Goal: Transaction & Acquisition: Obtain resource

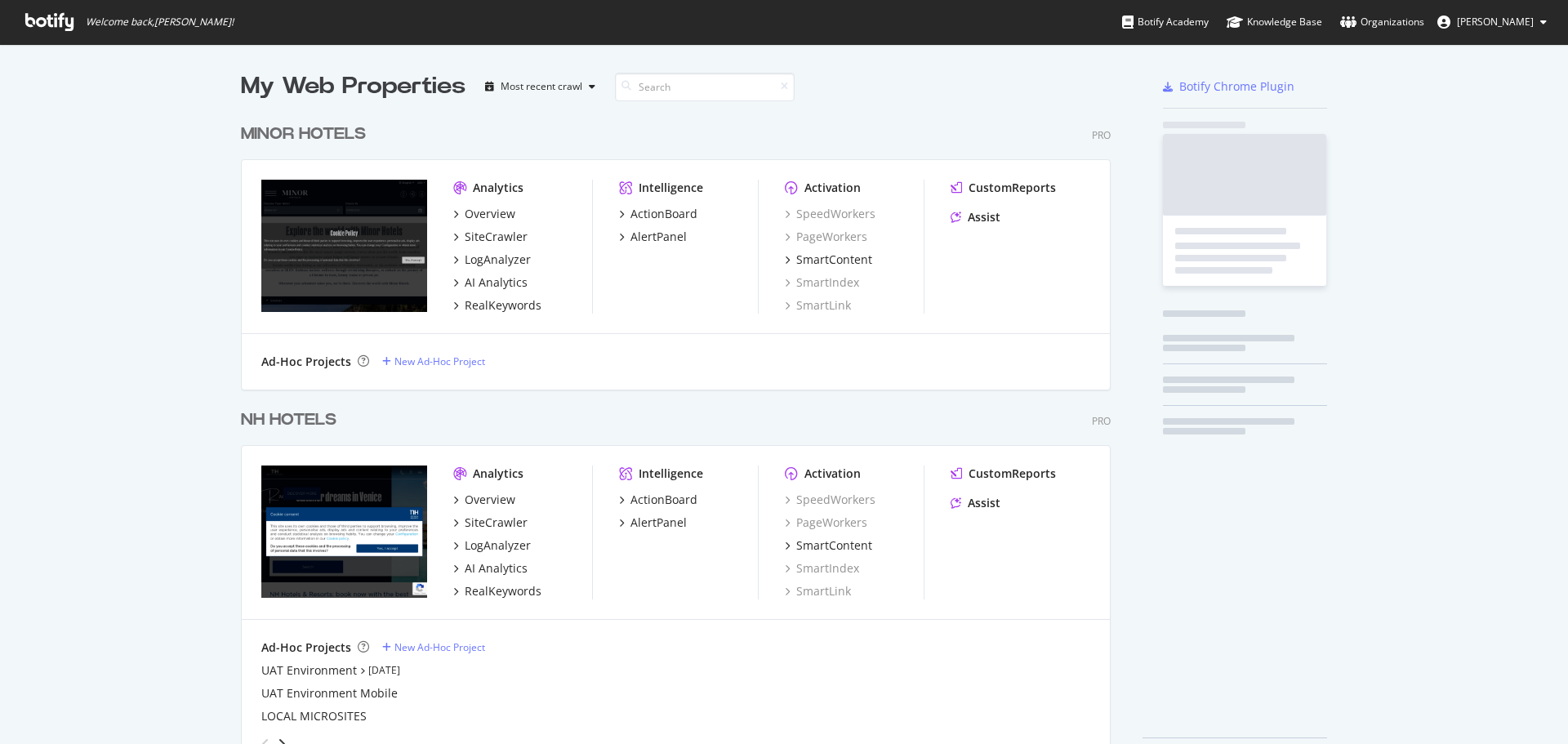
scroll to position [732, 1543]
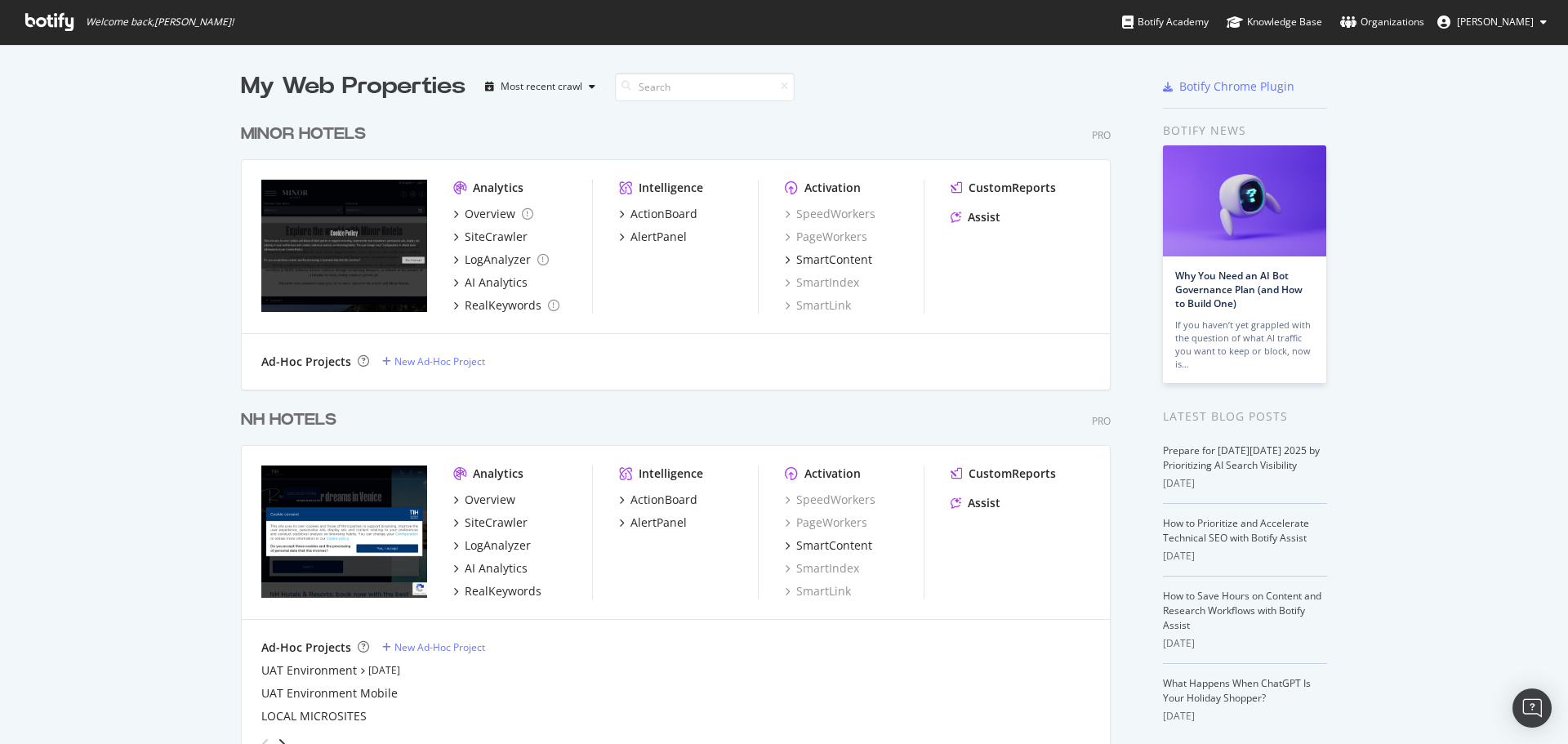
click at [280, 420] on div "NH HOTELS" at bounding box center [289, 420] width 95 height 24
click at [278, 418] on div "NH HOTELS" at bounding box center [289, 420] width 95 height 24
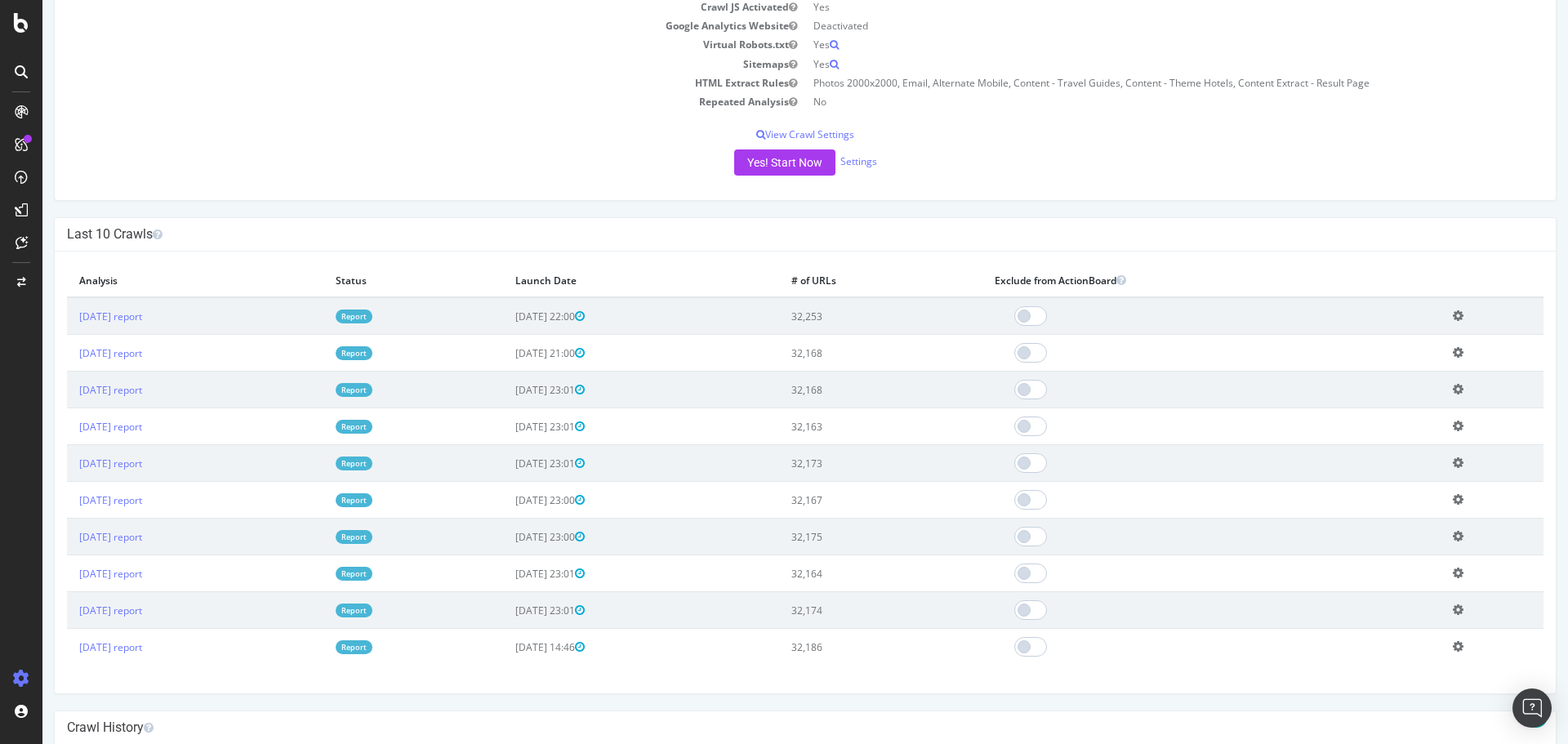
scroll to position [245, 0]
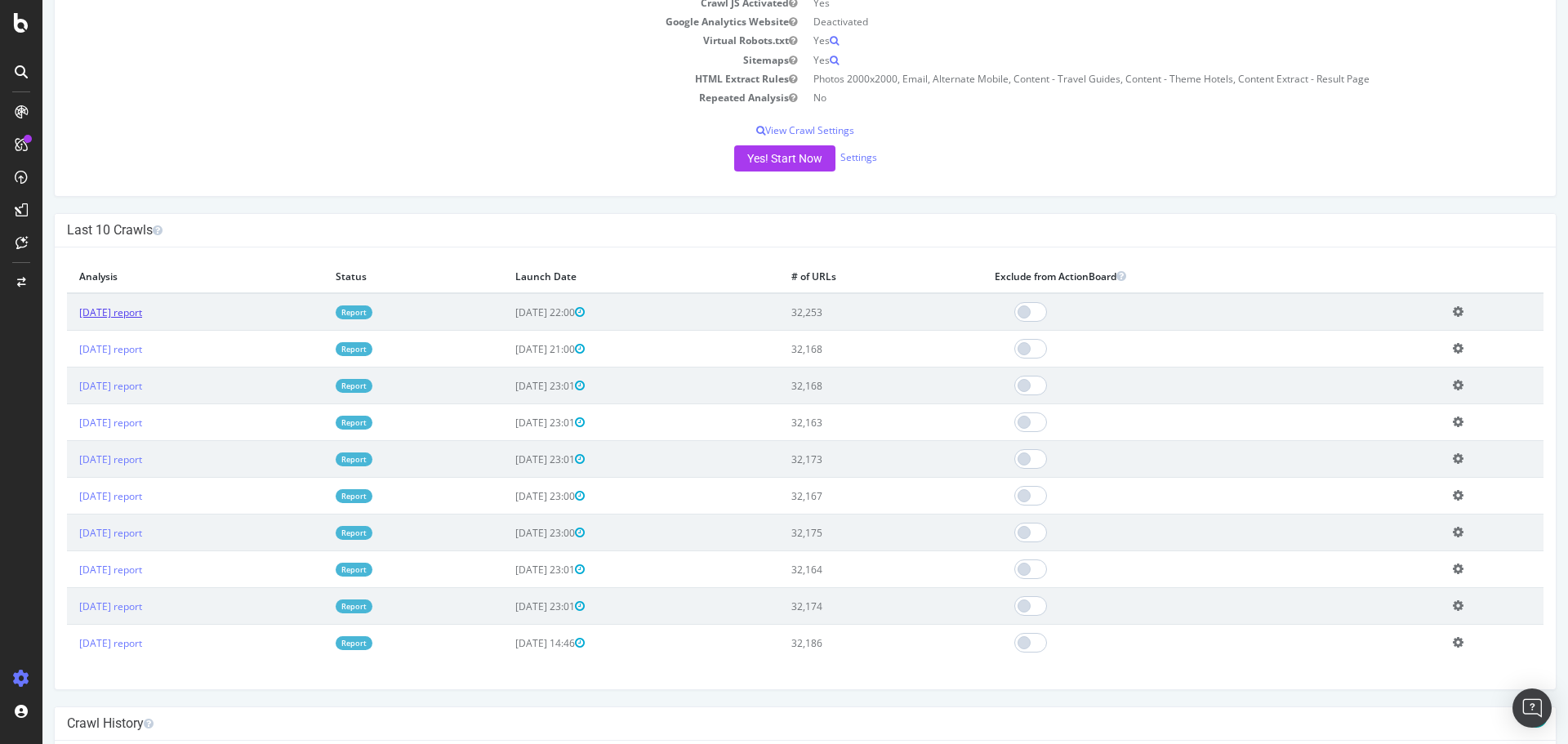
click at [142, 318] on link "[DATE] report" at bounding box center [110, 312] width 63 height 14
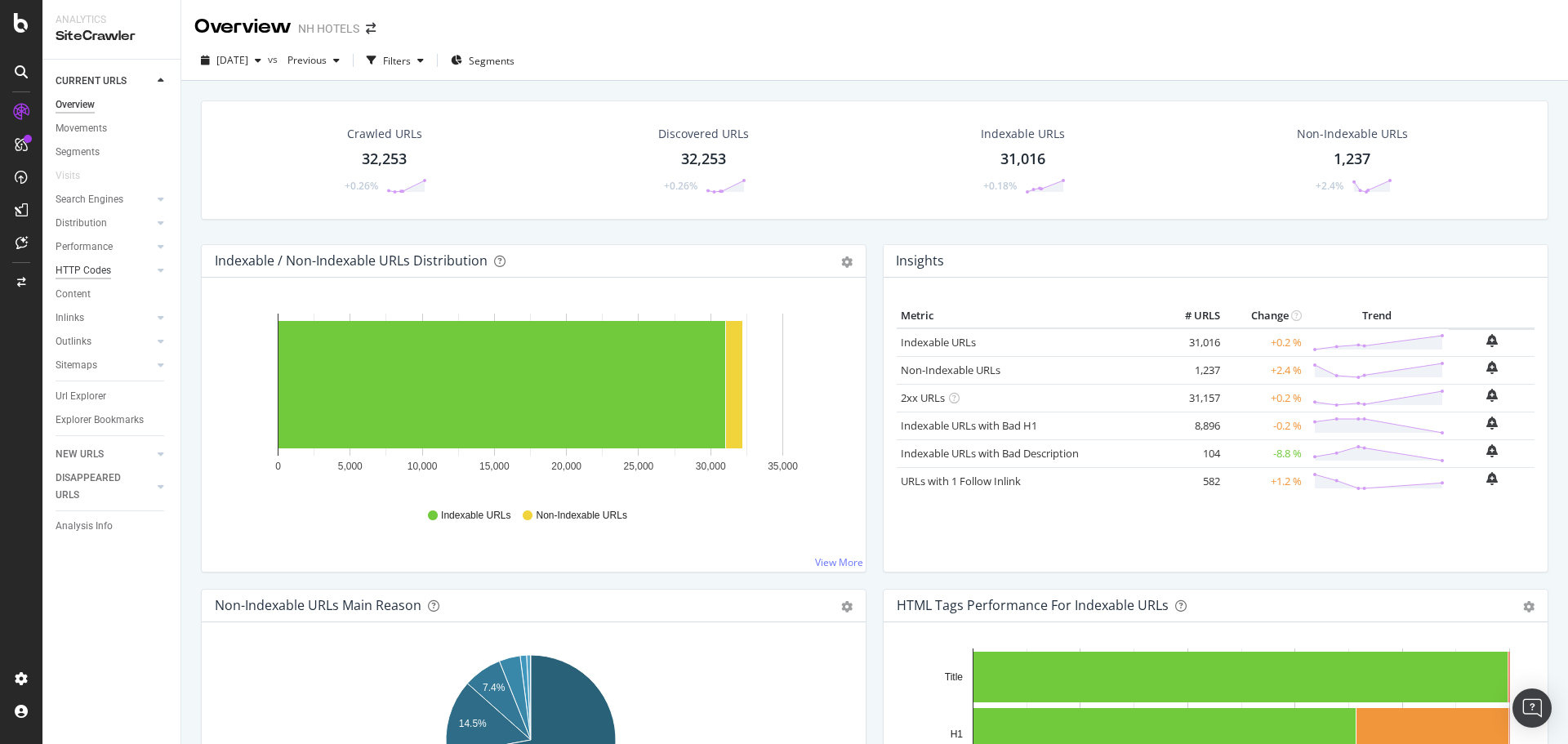
click at [85, 273] on div "HTTP Codes" at bounding box center [83, 271] width 56 height 17
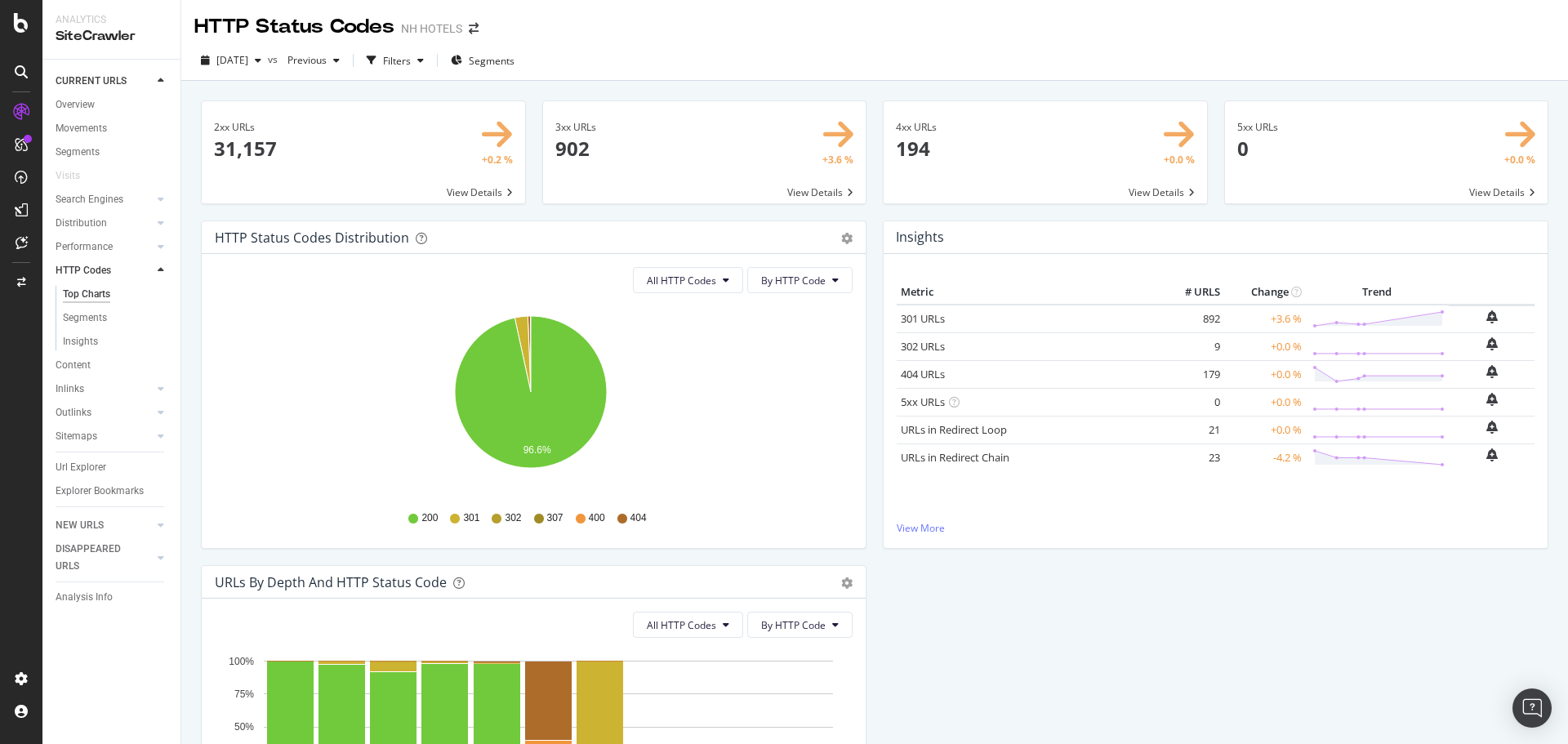
click at [431, 150] on span at bounding box center [363, 152] width 323 height 102
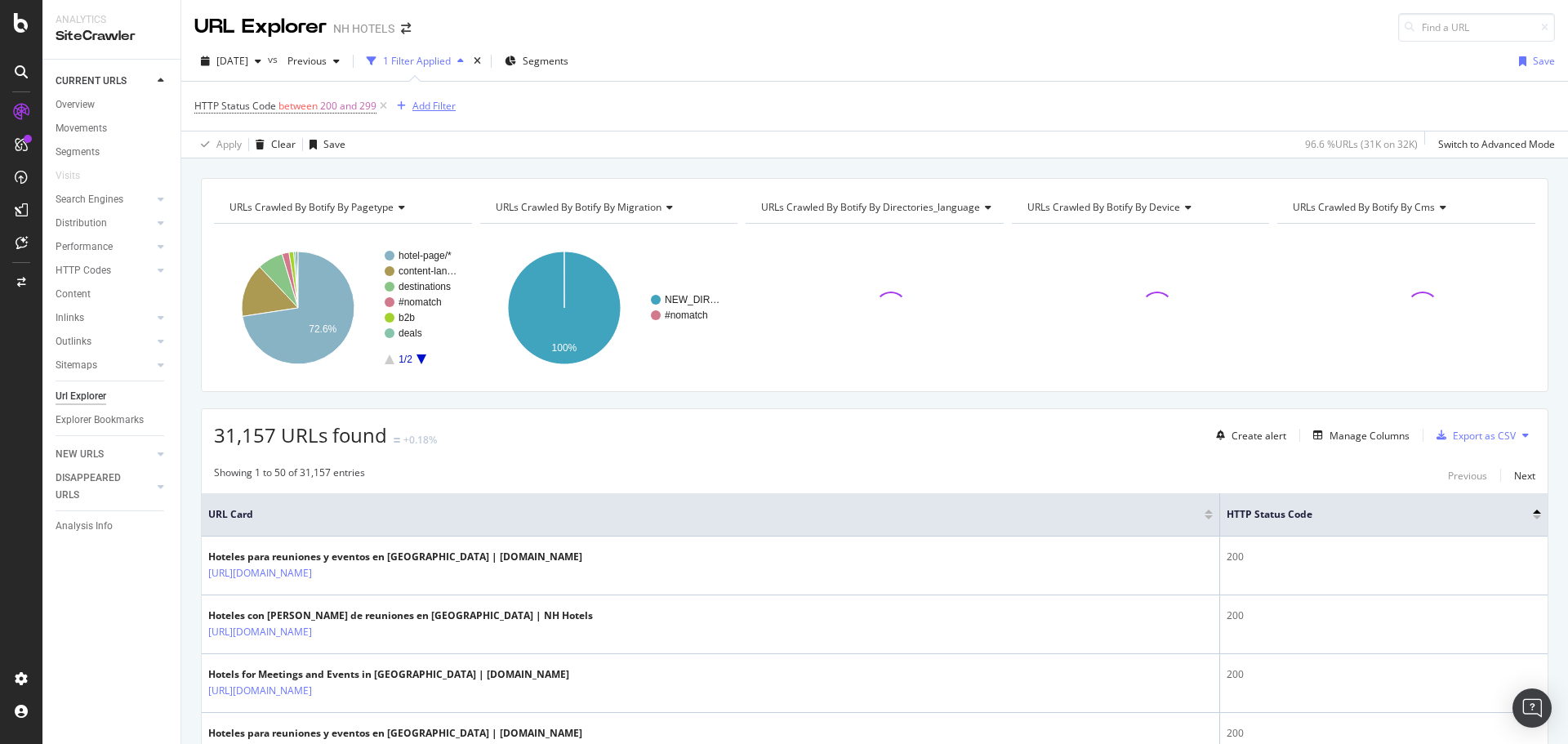
click at [430, 107] on div "Add Filter" at bounding box center [434, 106] width 43 height 14
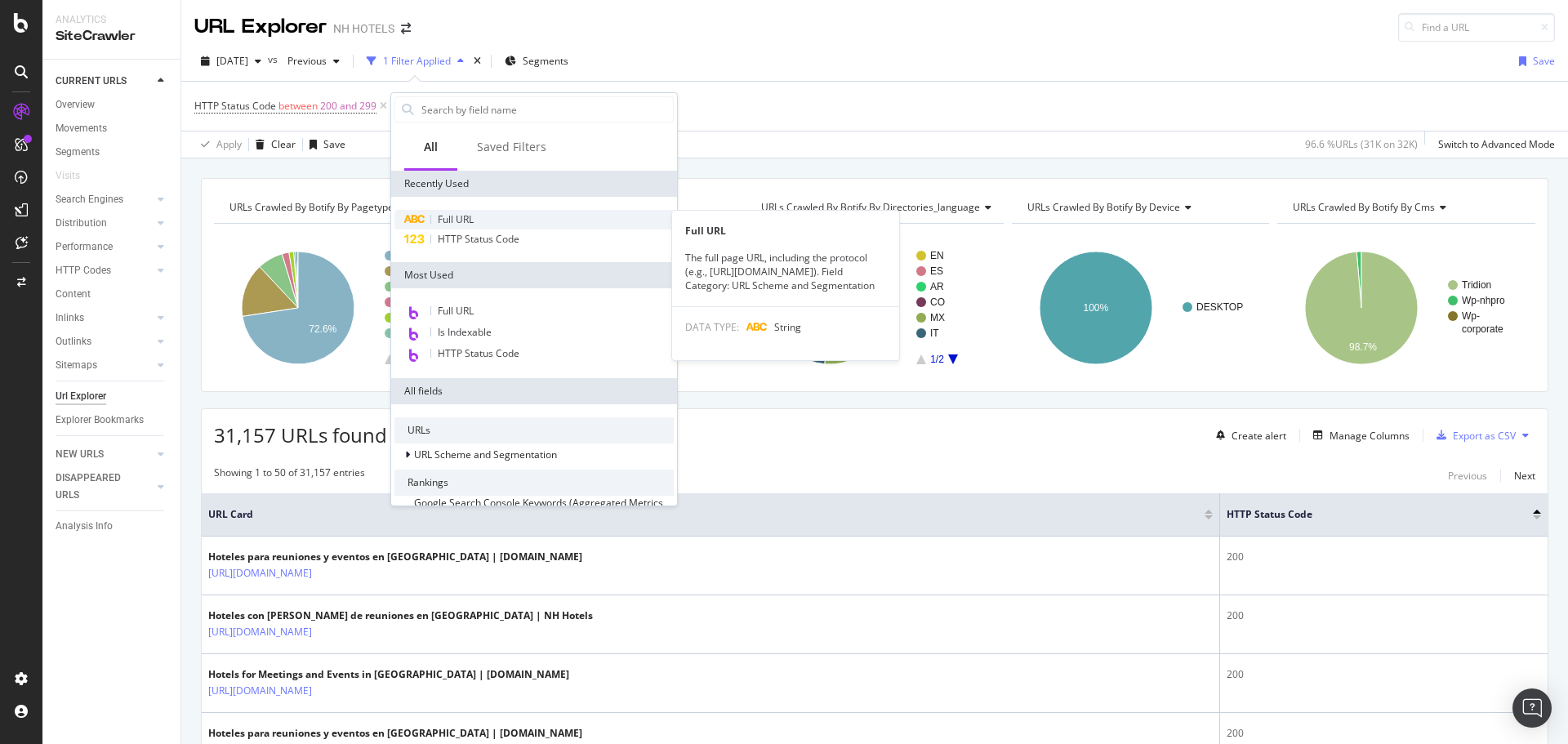
click at [461, 224] on span "Full URL" at bounding box center [455, 219] width 36 height 14
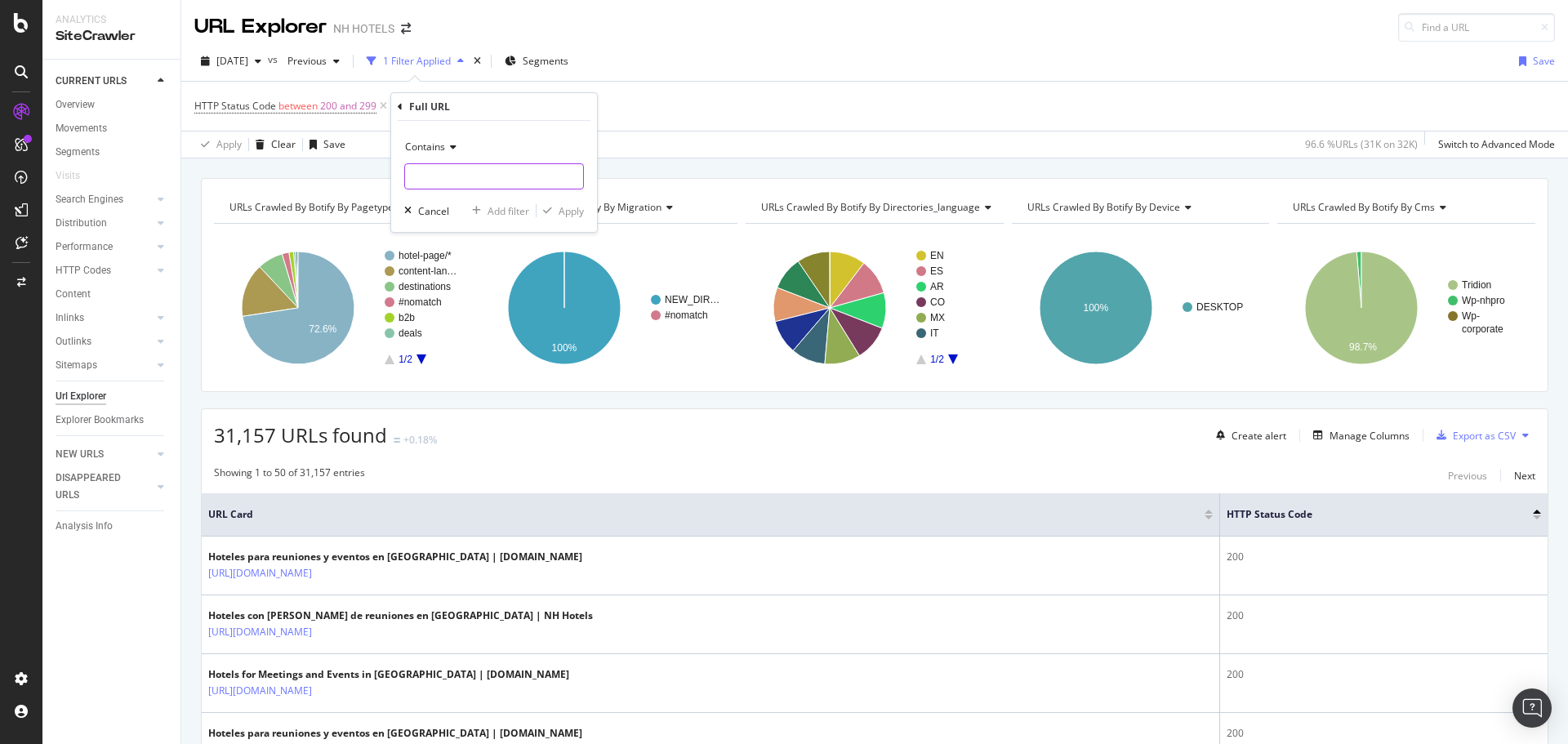
click at [442, 172] on input "text" at bounding box center [494, 176] width 178 height 26
paste input "/nh-collection-milano-president"
type input "/nh-collection-milano-president"
click at [575, 211] on div "Apply" at bounding box center [570, 211] width 25 height 14
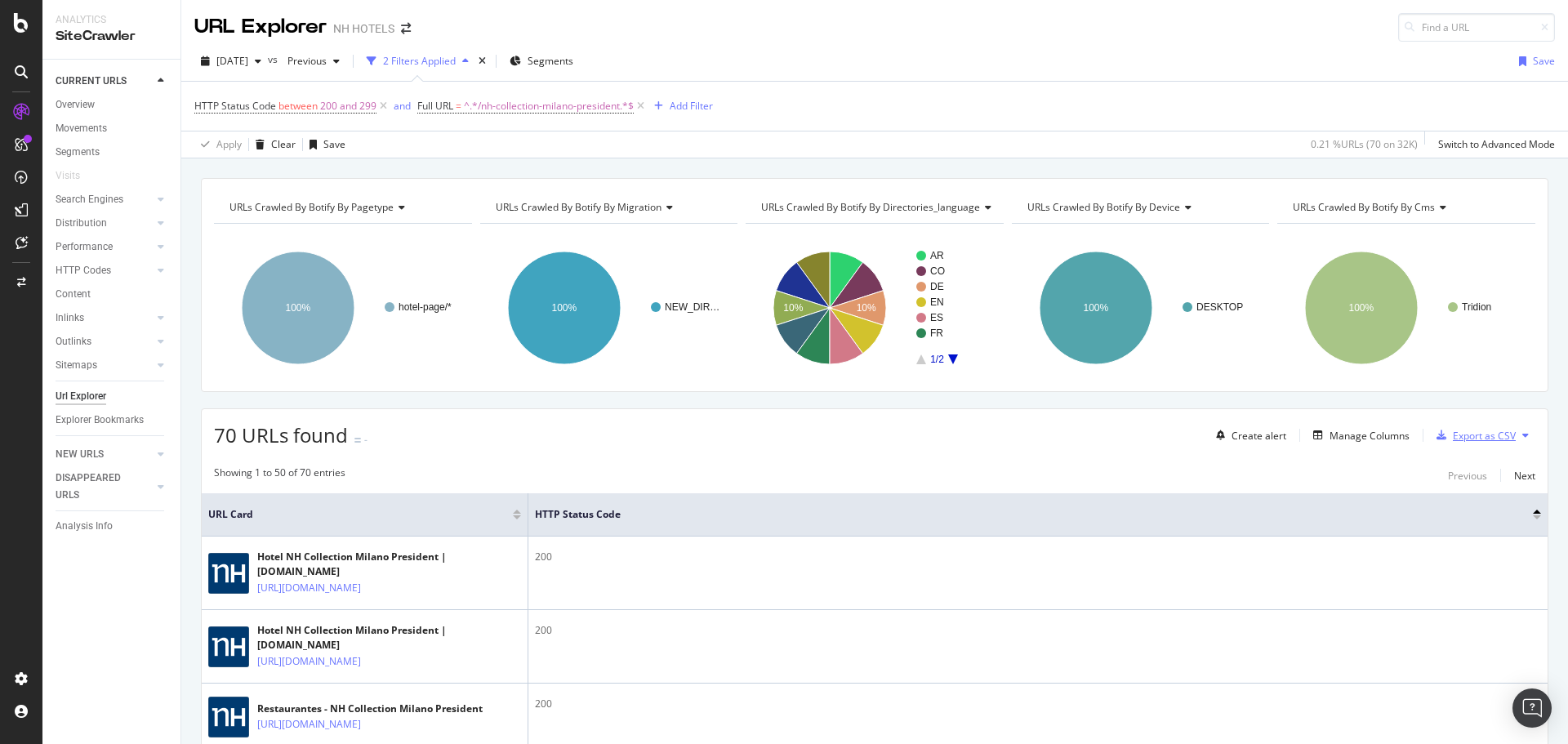
click at [1469, 440] on div "Export as CSV" at bounding box center [1484, 436] width 63 height 14
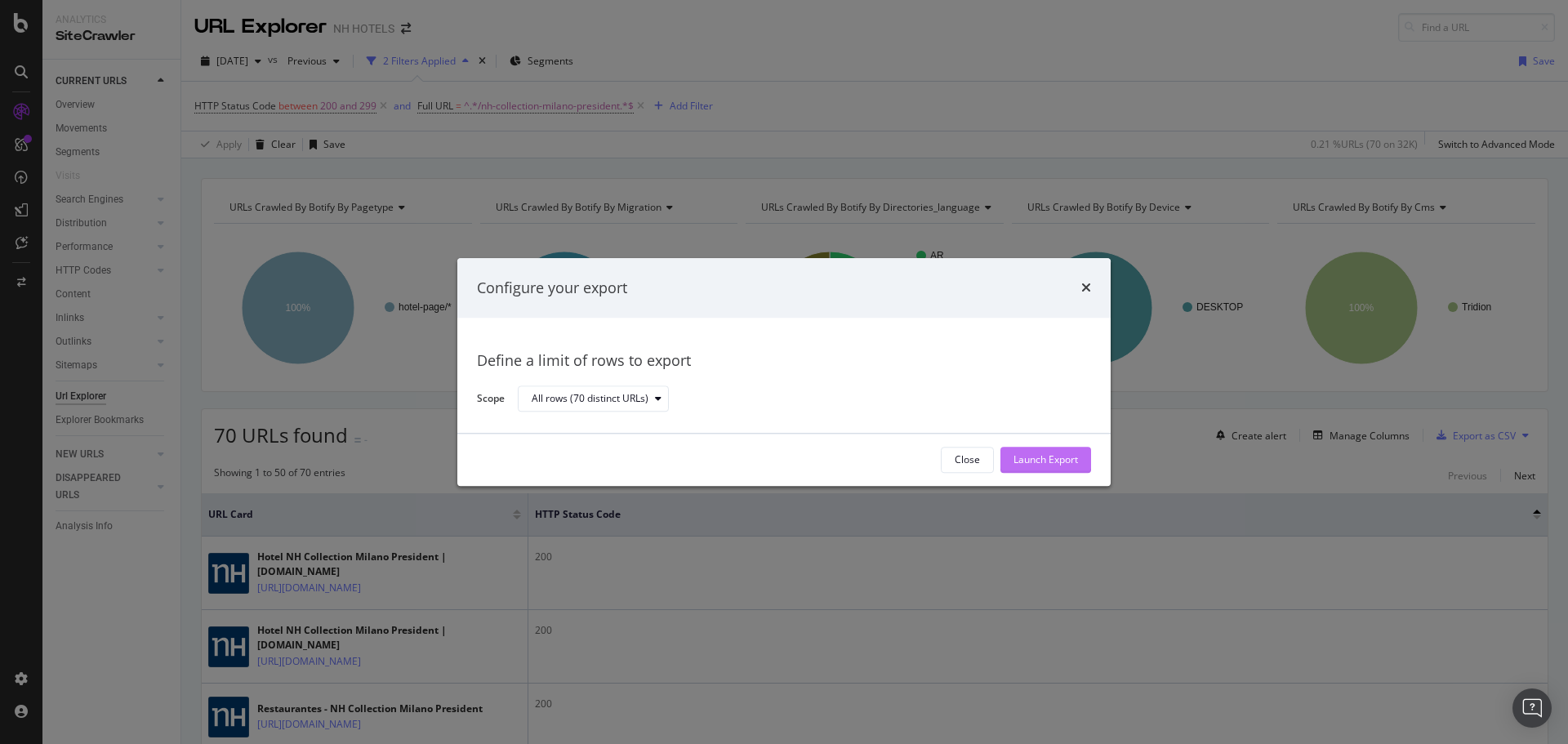
click at [1078, 469] on div "Launch Export" at bounding box center [1046, 460] width 64 height 25
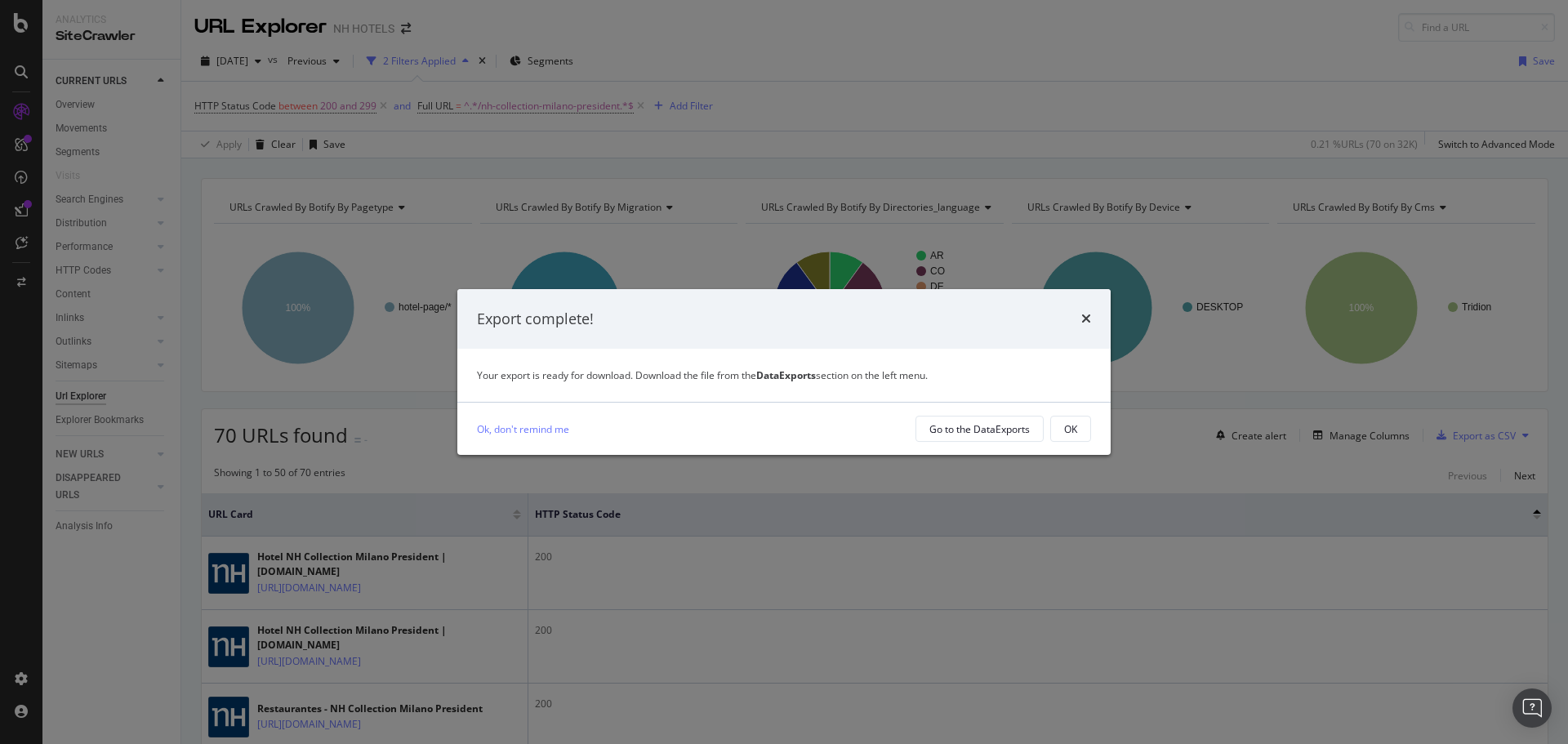
click at [995, 415] on div "Ok, don't remind me Go to the DataExports OK" at bounding box center [784, 428] width 653 height 52
click at [988, 426] on div "Go to the DataExports" at bounding box center [980, 429] width 101 height 14
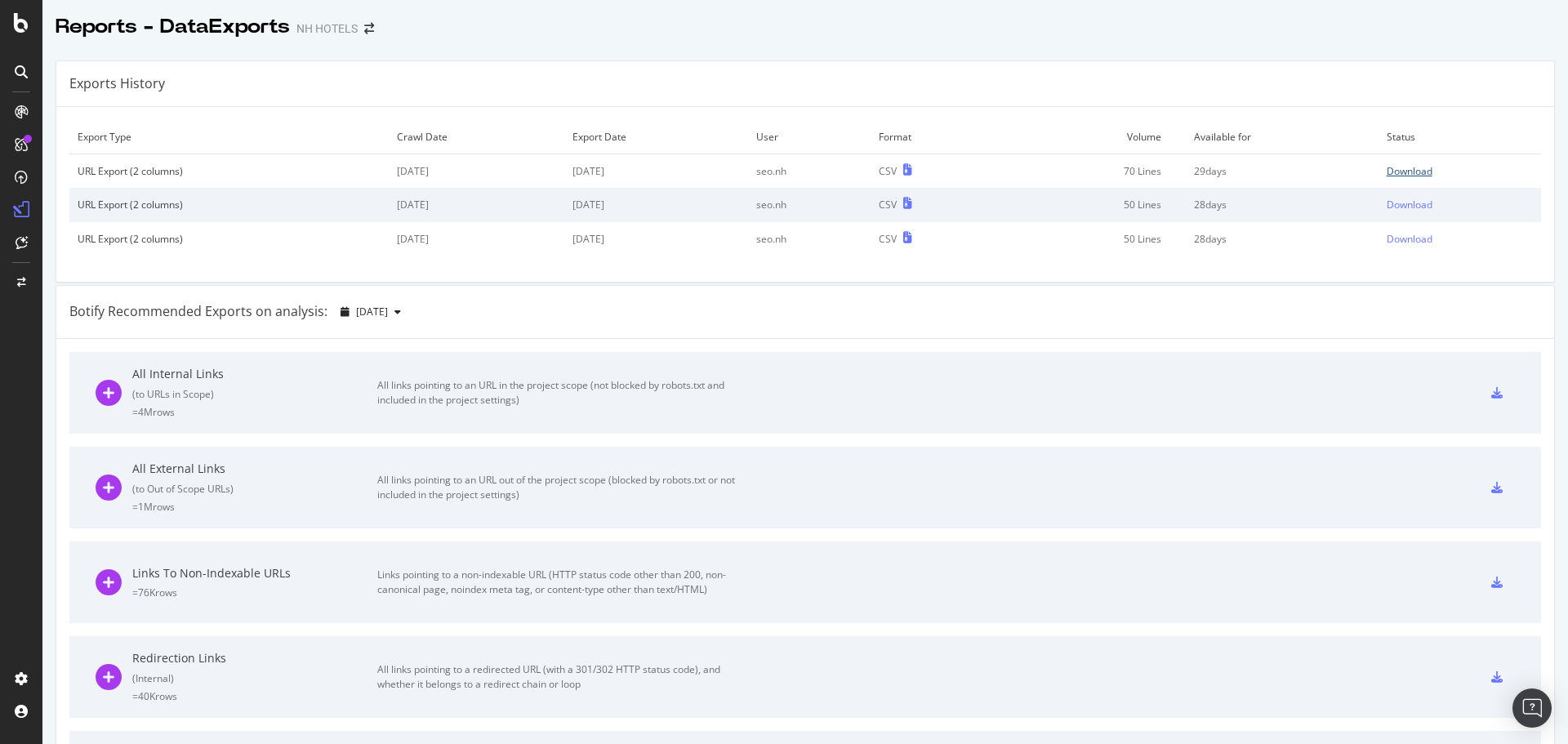
click at [1387, 170] on div "Download" at bounding box center [1410, 171] width 46 height 14
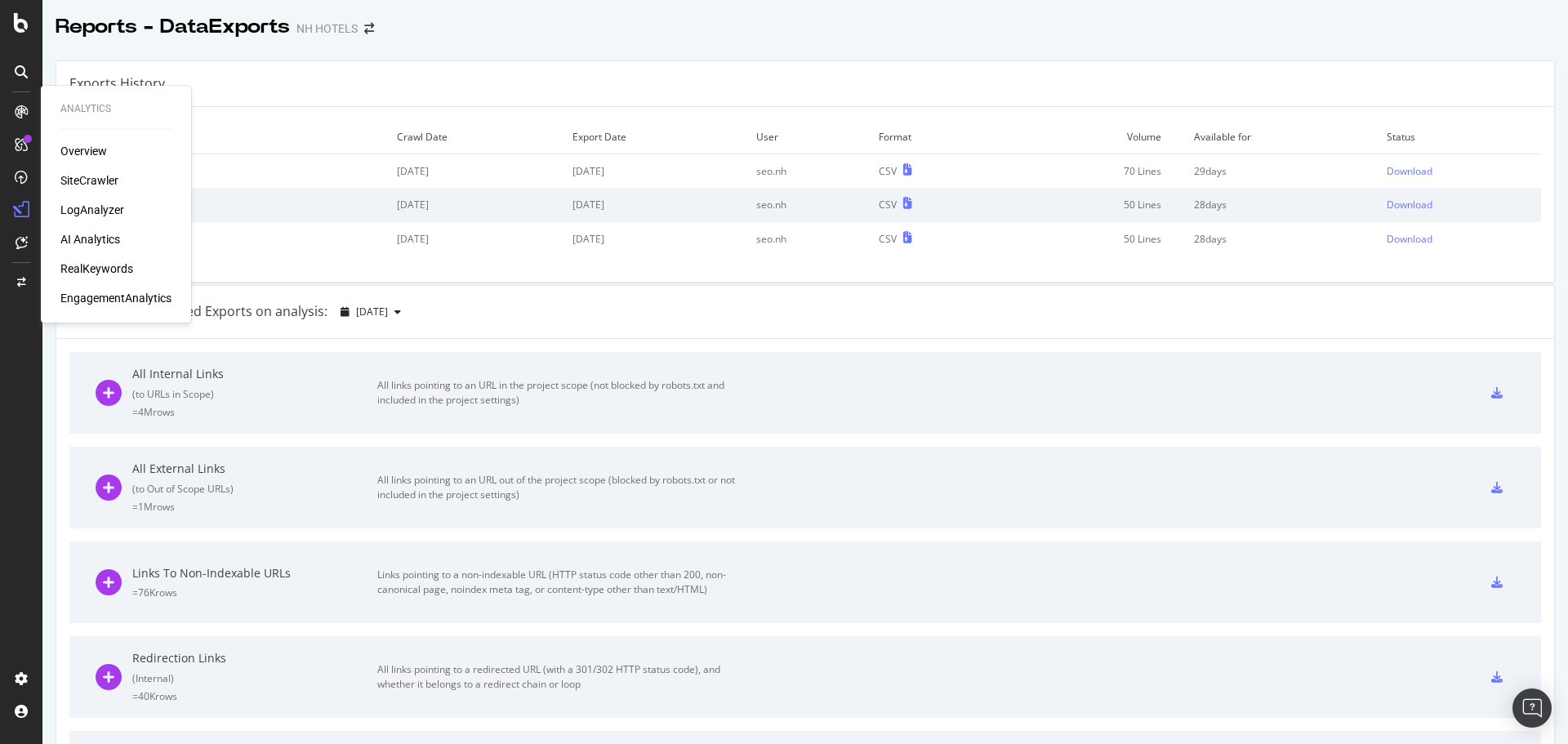
click at [77, 144] on div "Overview" at bounding box center [83, 151] width 46 height 16
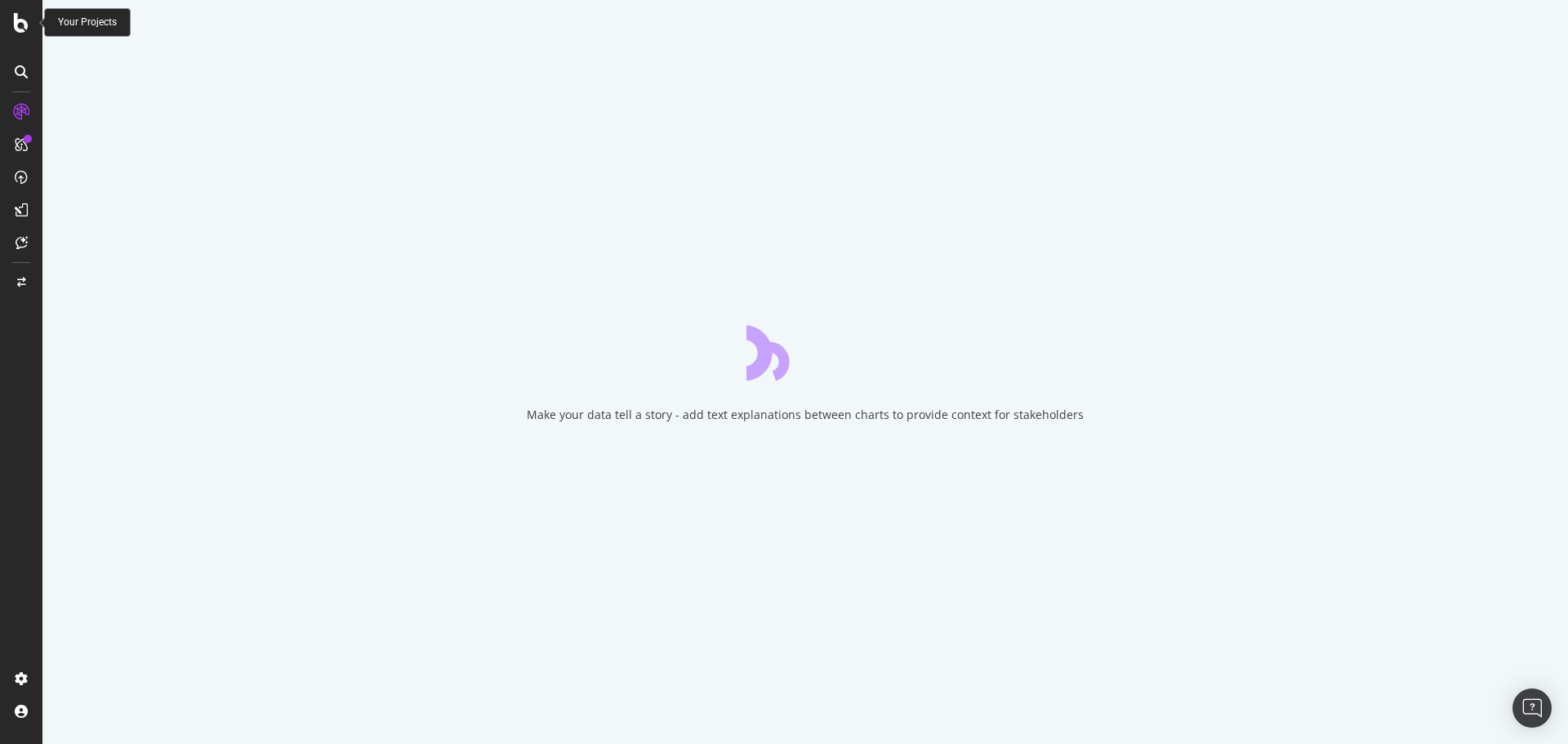
click at [27, 26] on icon at bounding box center [22, 23] width 15 height 20
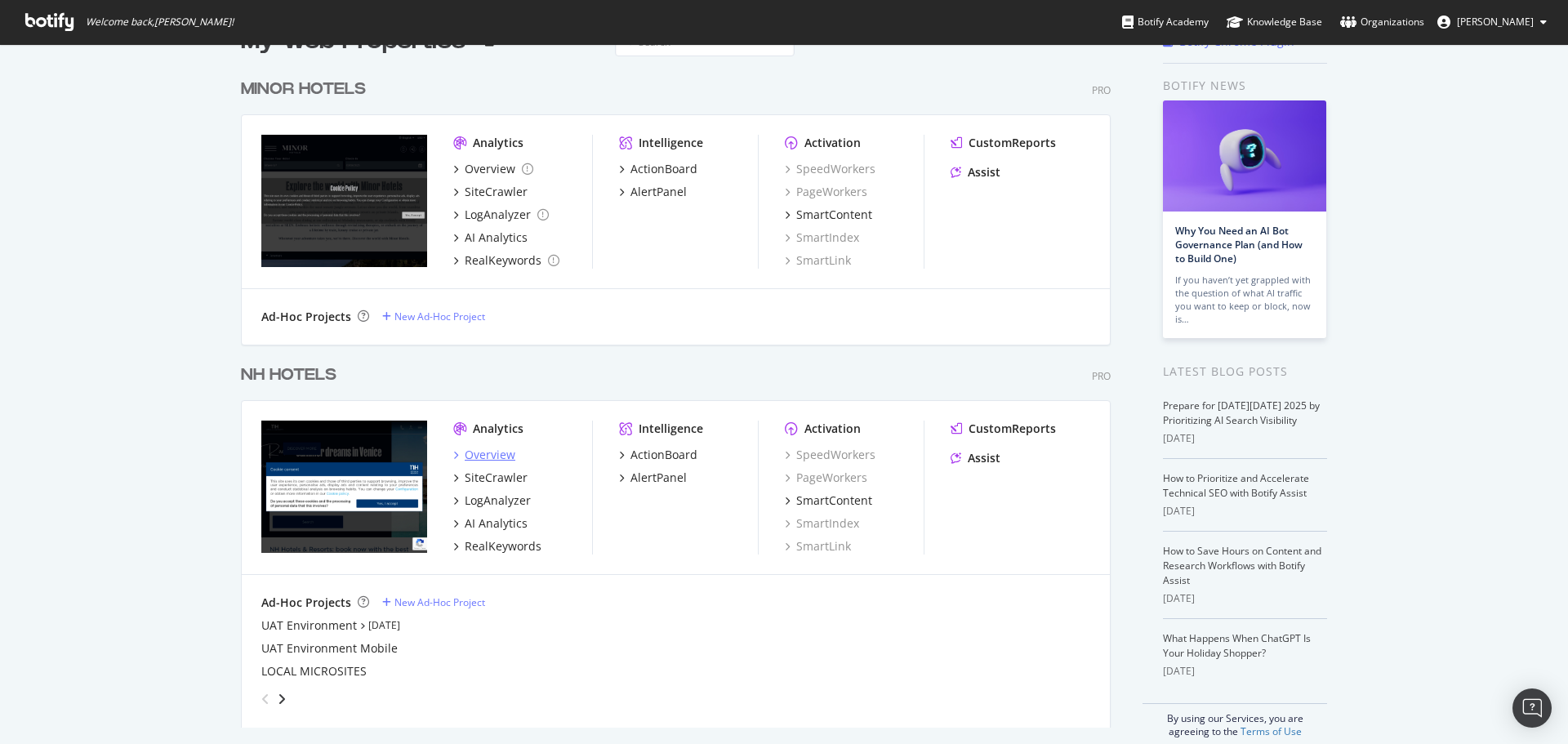
scroll to position [65, 0]
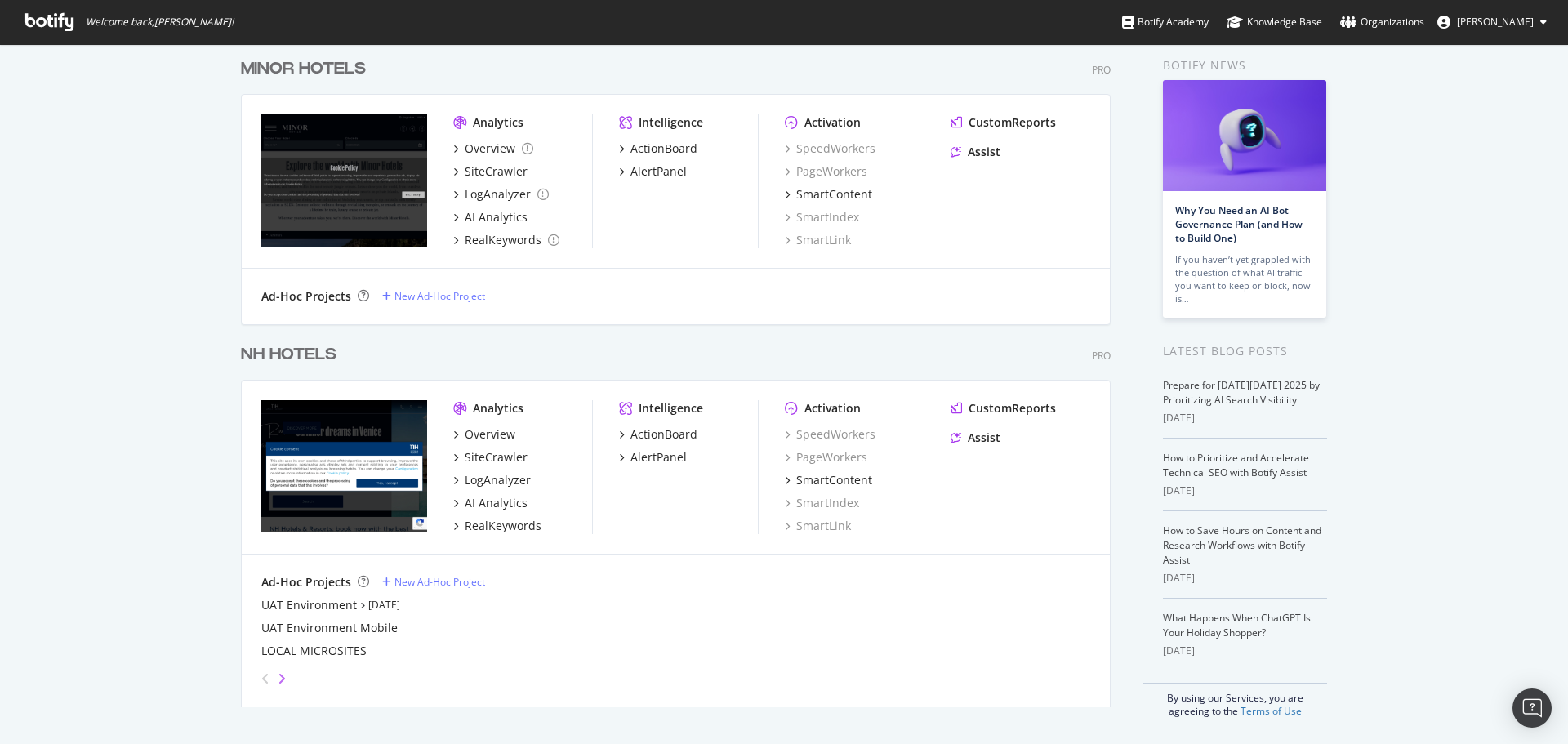
click at [278, 679] on icon "angle-right" at bounding box center [282, 679] width 8 height 13
click at [261, 681] on icon "angle-left" at bounding box center [265, 679] width 8 height 13
click at [281, 685] on div "angle-right" at bounding box center [282, 678] width 11 height 16
click at [261, 680] on icon "angle-left" at bounding box center [265, 679] width 8 height 13
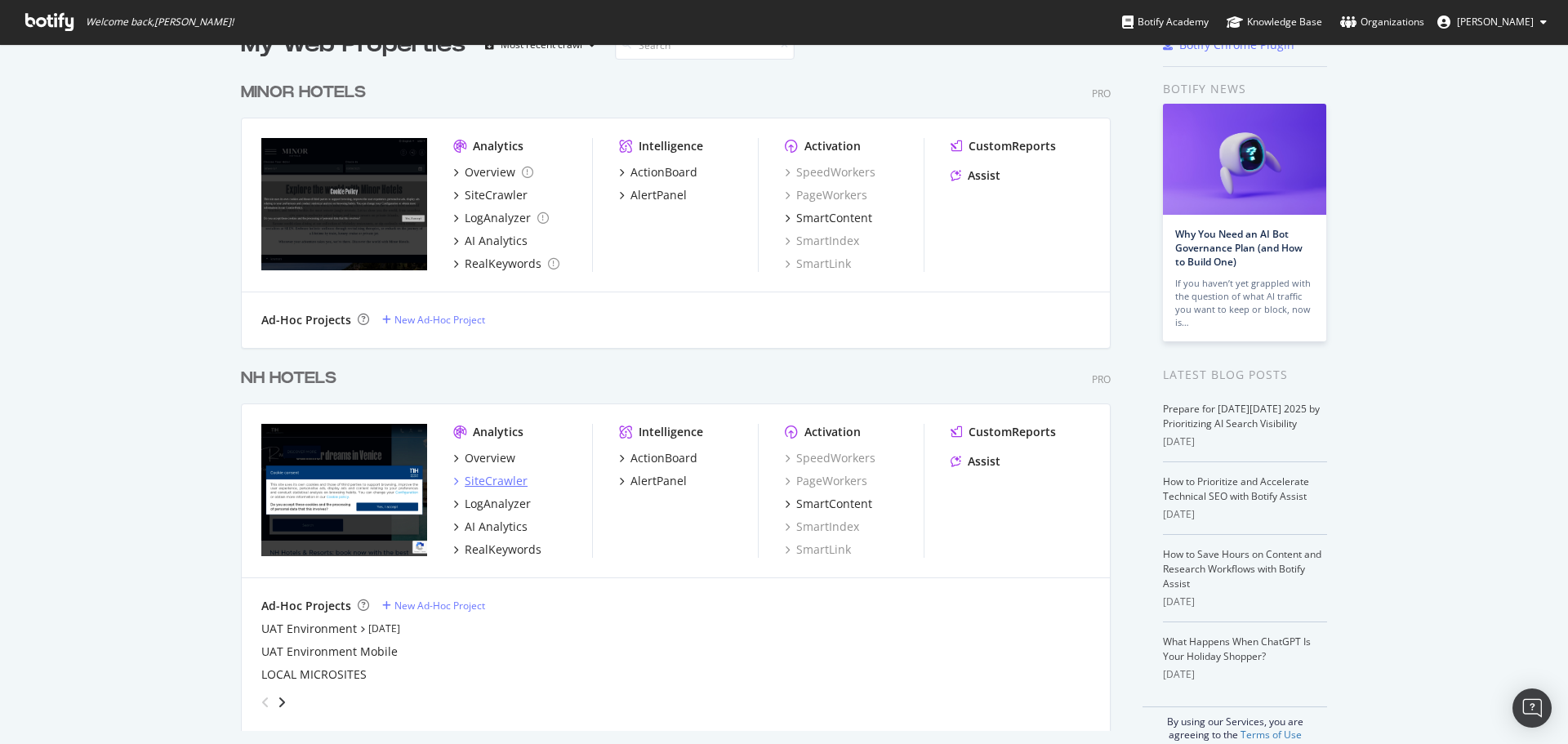
scroll to position [0, 0]
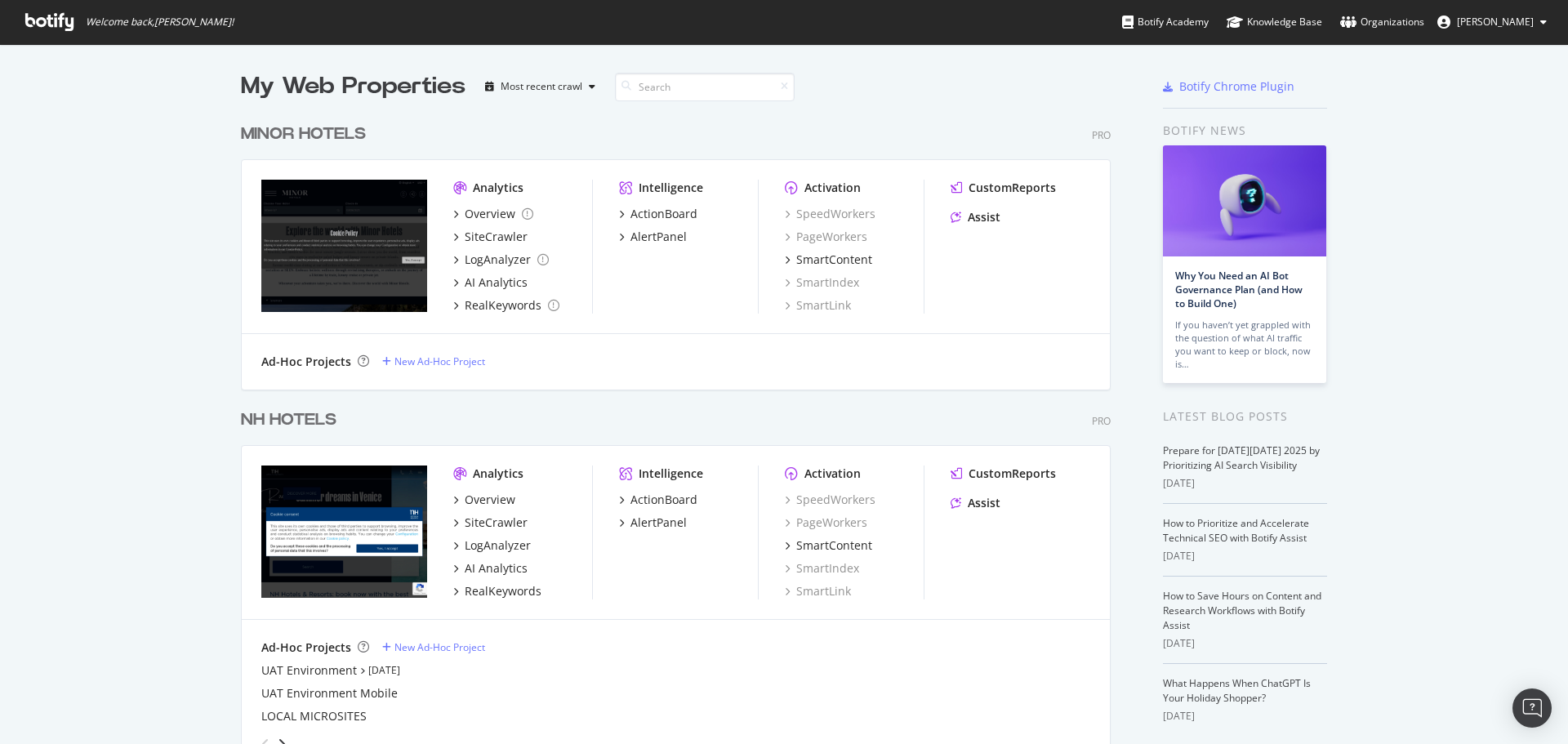
click at [435, 82] on div "My Web Properties" at bounding box center [354, 86] width 224 height 33
click at [583, 90] on div "button" at bounding box center [592, 87] width 20 height 9
click at [904, 90] on div "My Web Properties Most recent crawl" at bounding box center [628, 86] width 773 height 33
click at [648, 91] on input at bounding box center [704, 87] width 180 height 28
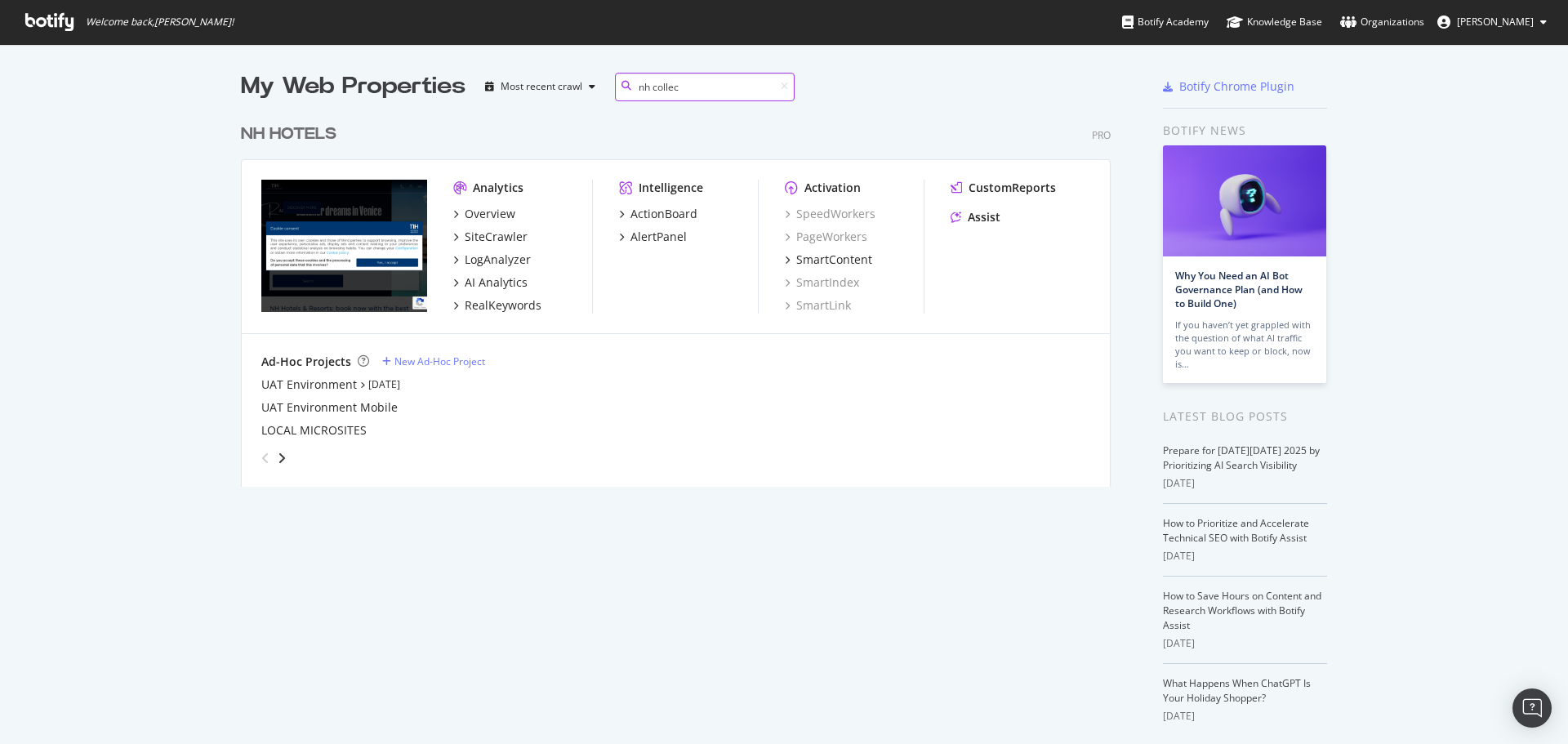
scroll to position [372, 870]
type input "nh collection"
click at [278, 455] on icon "angle-right" at bounding box center [282, 458] width 8 height 13
click at [599, 406] on div "ANANTARA" at bounding box center [675, 407] width 829 height 16
click at [261, 460] on icon "angle-left" at bounding box center [265, 458] width 8 height 13
